Goal: Check status: Check status

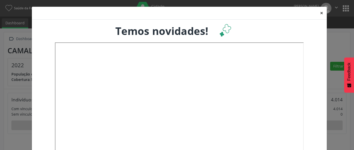
click at [317, 12] on button "×" at bounding box center [322, 13] width 10 height 13
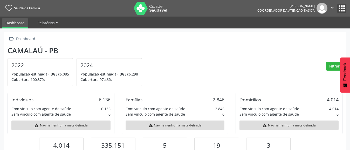
scroll to position [86, 114]
click at [339, 11] on button "apps" at bounding box center [341, 8] width 9 height 9
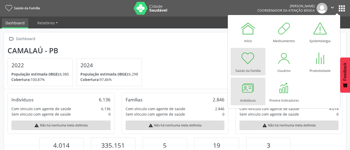
click at [258, 91] on link "Indivíduos" at bounding box center [247, 92] width 35 height 28
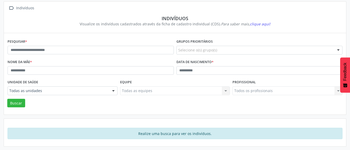
scroll to position [31, 0]
click at [182, 73] on input "text" at bounding box center [259, 70] width 166 height 9
click at [7, 99] on button "Buscar" at bounding box center [16, 103] width 18 height 9
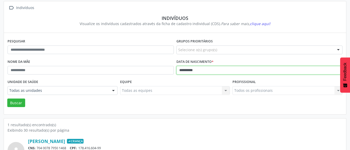
scroll to position [61, 0]
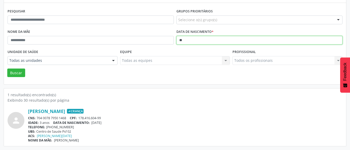
type input "*"
click at [7, 69] on button "Buscar" at bounding box center [16, 73] width 18 height 9
type input "*"
click at [7, 69] on button "Buscar" at bounding box center [16, 73] width 18 height 9
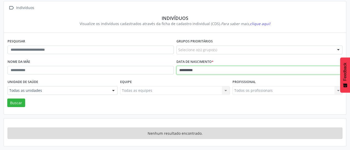
scroll to position [31, 0]
click at [7, 99] on button "Buscar" at bounding box center [16, 103] width 18 height 9
type input "**********"
click at [7, 99] on button "Buscar" at bounding box center [16, 103] width 18 height 9
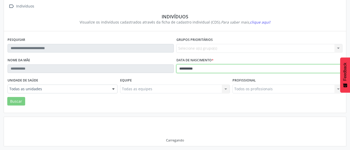
scroll to position [61, 0]
